Goal: Task Accomplishment & Management: Complete application form

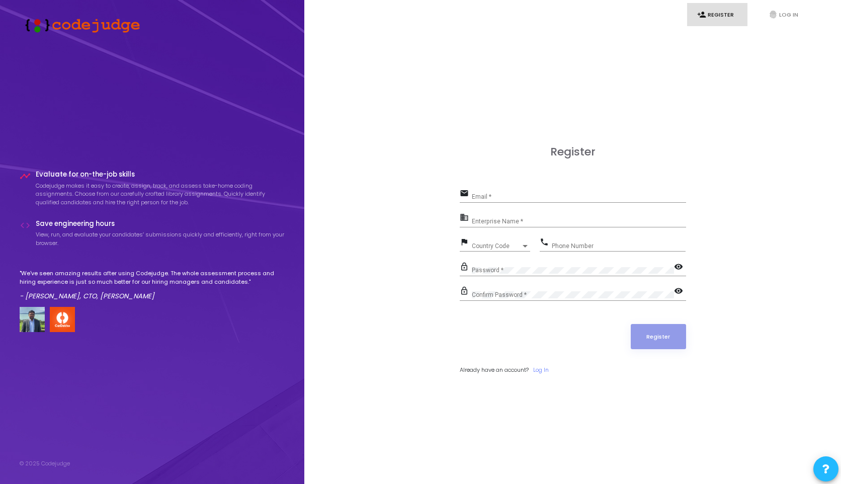
click at [481, 197] on input "Email *" at bounding box center [579, 196] width 214 height 7
type input "[EMAIL_ADDRESS][DOMAIN_NAME]"
click at [539, 223] on input "Enterprise Name *" at bounding box center [579, 221] width 214 height 7
paste input "Payoneer - WFM"
type input "Payoneer - WFM"
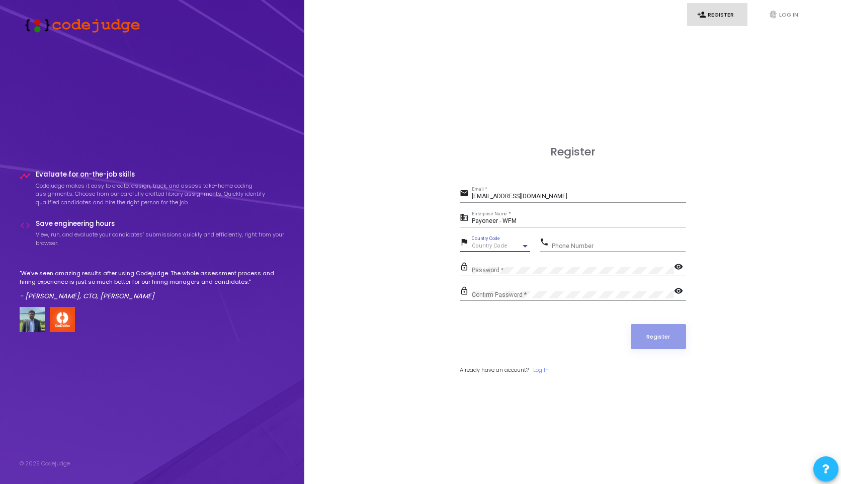
click at [494, 246] on span "Country Code" at bounding box center [490, 245] width 36 height 7
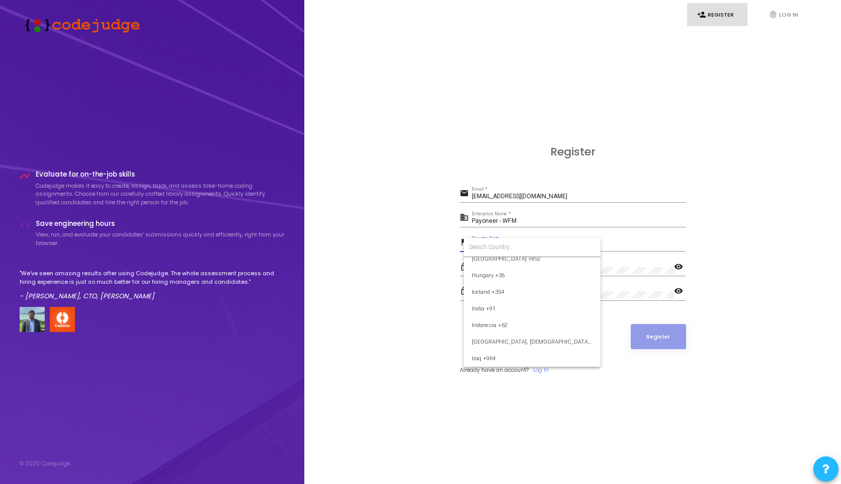
scroll to position [1543, 0]
click at [493, 314] on span "India +91" at bounding box center [532, 316] width 121 height 17
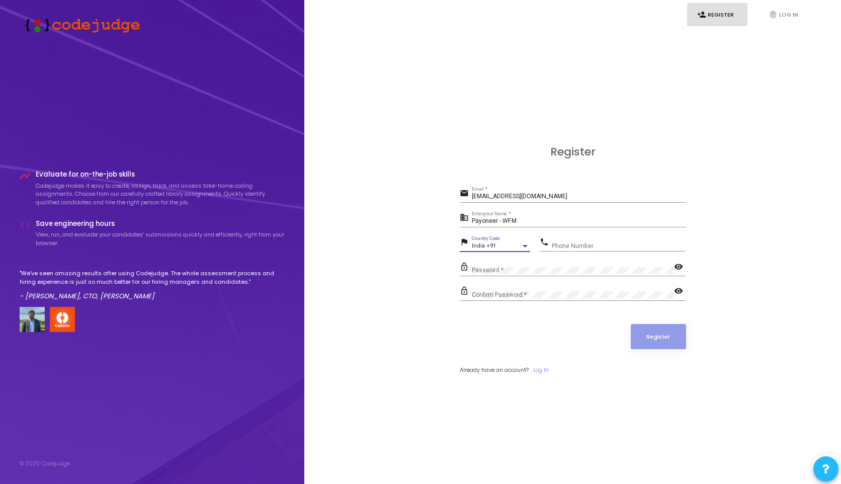
click at [563, 243] on input "Phone Number" at bounding box center [619, 245] width 134 height 7
type input "7987637681"
click at [681, 267] on mat-icon "visibility" at bounding box center [680, 268] width 12 height 12
click at [599, 302] on div "lock_outline Confirm Password * visibility" at bounding box center [573, 295] width 226 height 23
click at [678, 291] on mat-icon "visibility" at bounding box center [680, 292] width 12 height 12
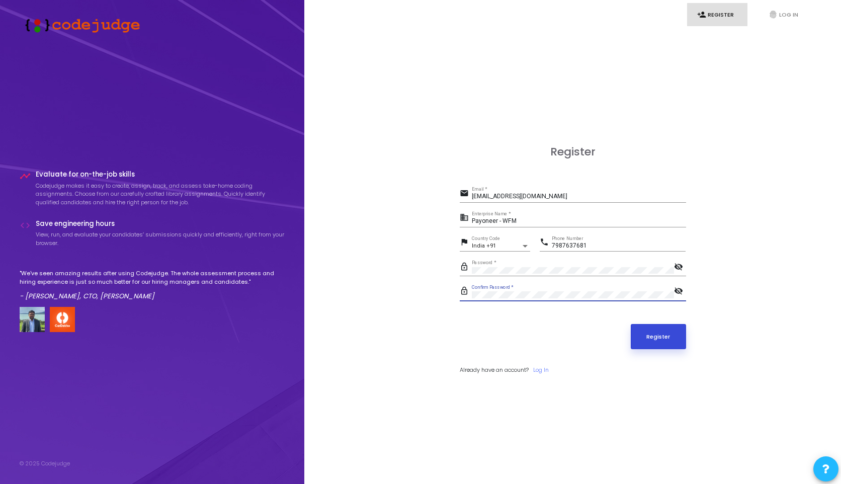
click at [663, 344] on button "Register" at bounding box center [658, 336] width 55 height 25
click at [593, 219] on input "Payoneer - WFM" at bounding box center [579, 221] width 214 height 7
type input "P"
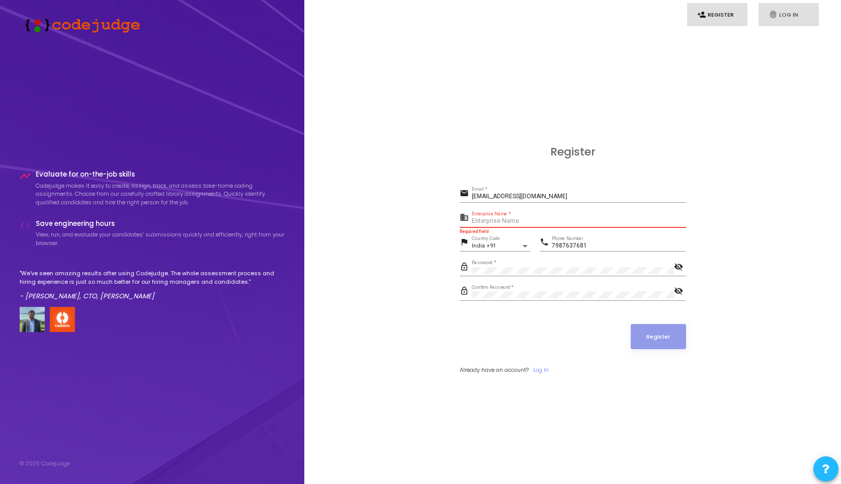
click at [780, 19] on link "fingerprint Log In" at bounding box center [789, 15] width 60 height 24
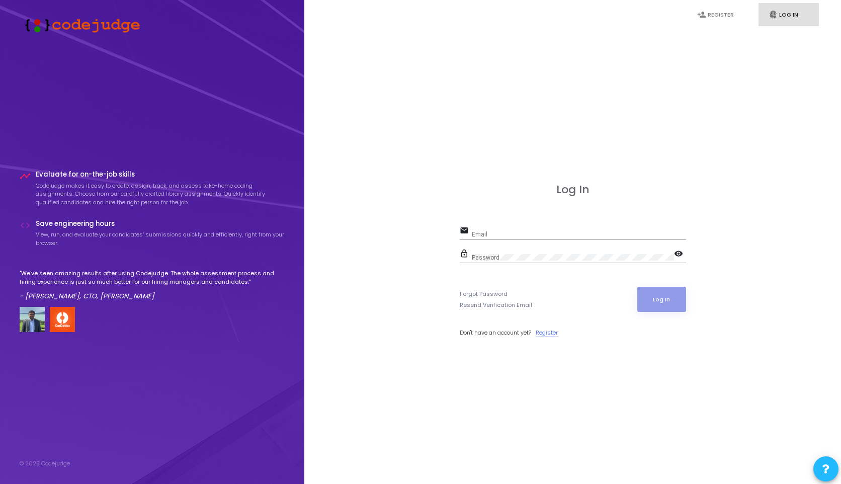
click at [546, 333] on link "Register" at bounding box center [547, 332] width 22 height 9
